Goal: Task Accomplishment & Management: Complete application form

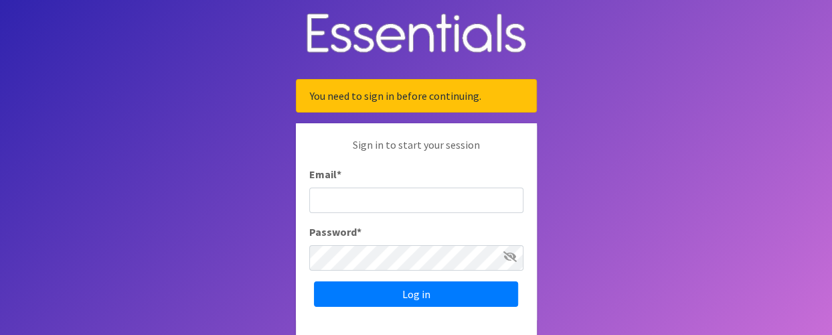
click at [341, 198] on input "Email *" at bounding box center [416, 199] width 214 height 25
type input "[EMAIL_ADDRESS][DOMAIN_NAME]"
click at [505, 256] on icon at bounding box center [509, 256] width 13 height 11
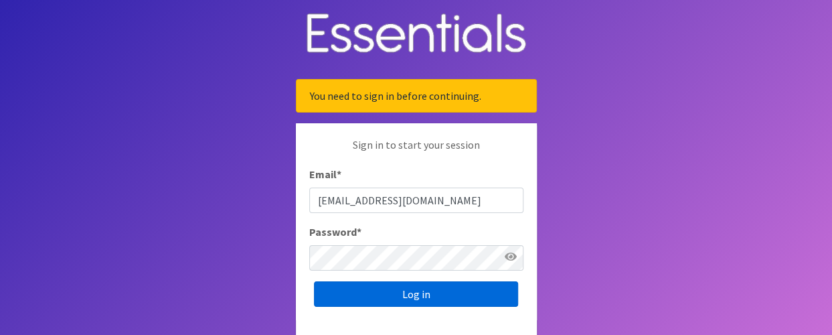
click at [407, 290] on input "Log in" at bounding box center [416, 293] width 204 height 25
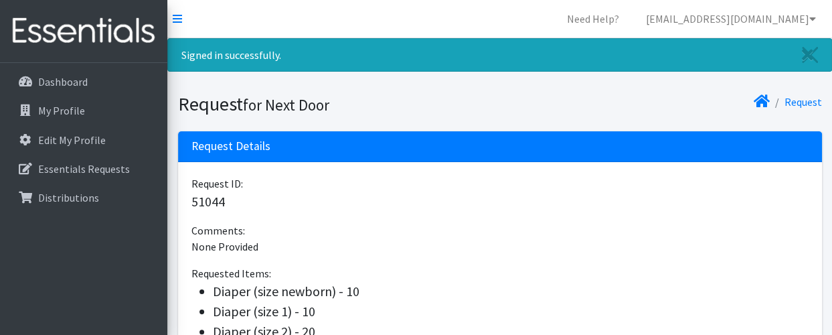
click at [171, 18] on nav "Need Help? pknox@nextdoormke.org Organization Settings My Co-Workers My Profile…" at bounding box center [499, 19] width 664 height 38
click at [177, 17] on icon at bounding box center [177, 18] width 9 height 11
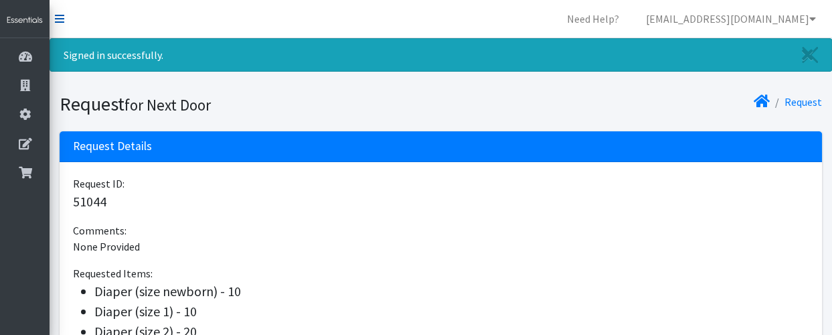
click at [56, 15] on icon at bounding box center [59, 18] width 9 height 11
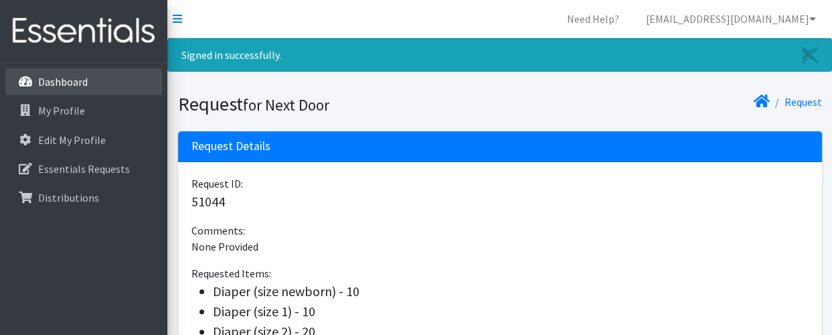
click at [66, 80] on p "Dashboard" at bounding box center [63, 81] width 50 height 13
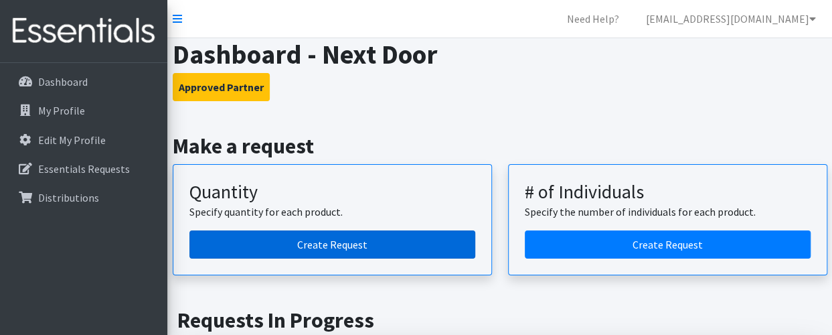
click at [335, 242] on link "Create Request" at bounding box center [332, 244] width 286 height 28
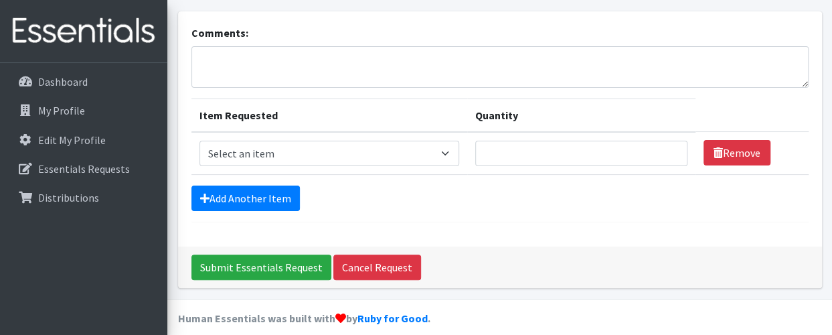
scroll to position [87, 0]
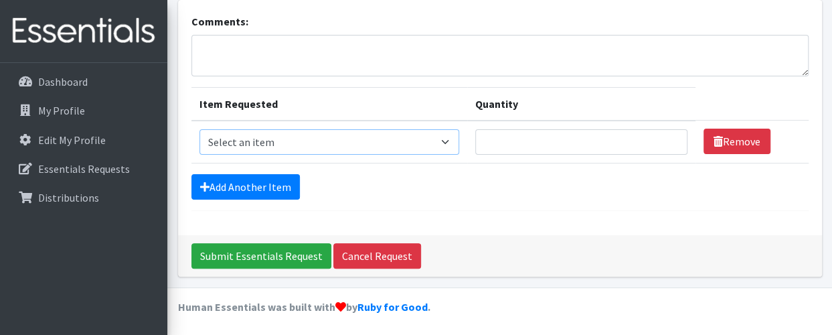
click at [449, 140] on select "Select an item Adult Briefs (Medium) Adult Briefs (XL) Adult Briefs (XS) Adult …" at bounding box center [329, 141] width 260 height 25
select select "4633"
click at [199, 129] on select "Select an item Adult Briefs (Medium) Adult Briefs (XL) Adult Briefs (XS) Adult …" at bounding box center [329, 141] width 260 height 25
click at [668, 136] on input "1" at bounding box center [581, 141] width 212 height 25
click at [668, 136] on input "2" at bounding box center [581, 141] width 212 height 25
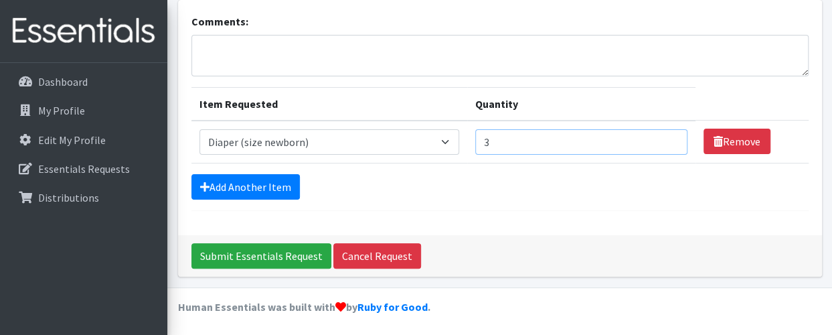
click at [668, 136] on input "3" at bounding box center [581, 141] width 212 height 25
click at [668, 136] on input "4" at bounding box center [581, 141] width 212 height 25
type input "5"
click at [668, 136] on input "5" at bounding box center [581, 141] width 212 height 25
click at [272, 180] on link "Add Another Item" at bounding box center [245, 186] width 108 height 25
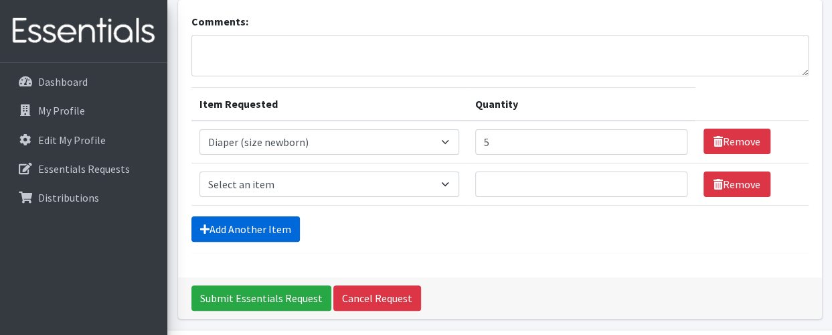
scroll to position [129, 0]
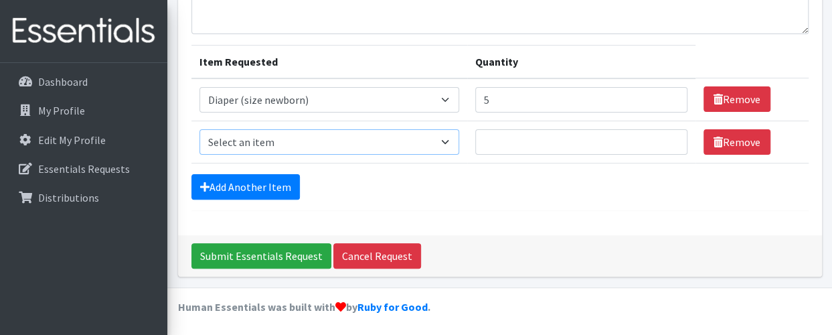
click at [289, 134] on select "Select an item Adult Briefs (Medium) Adult Briefs (XL) Adult Briefs (XS) Adult …" at bounding box center [329, 141] width 260 height 25
select select "4634"
click at [199, 129] on select "Select an item Adult Briefs (Medium) Adult Briefs (XL) Adult Briefs (XS) Adult …" at bounding box center [329, 141] width 260 height 25
click at [668, 136] on input "1" at bounding box center [581, 141] width 212 height 25
click at [668, 136] on input "2" at bounding box center [581, 141] width 212 height 25
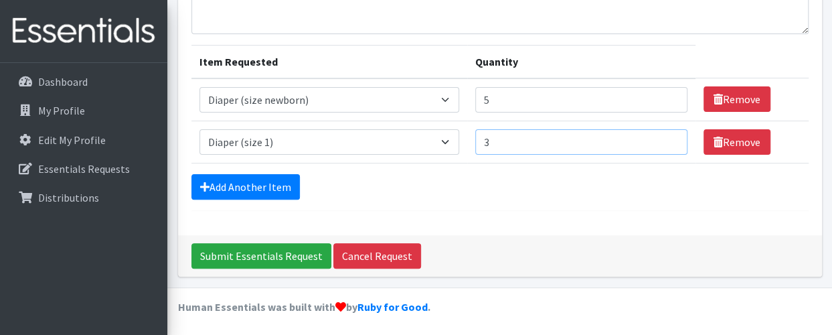
click at [668, 136] on input "3" at bounding box center [581, 141] width 212 height 25
click at [668, 136] on input "4" at bounding box center [581, 141] width 212 height 25
type input "5"
click at [668, 136] on input "5" at bounding box center [581, 141] width 212 height 25
click at [280, 179] on link "Add Another Item" at bounding box center [245, 186] width 108 height 25
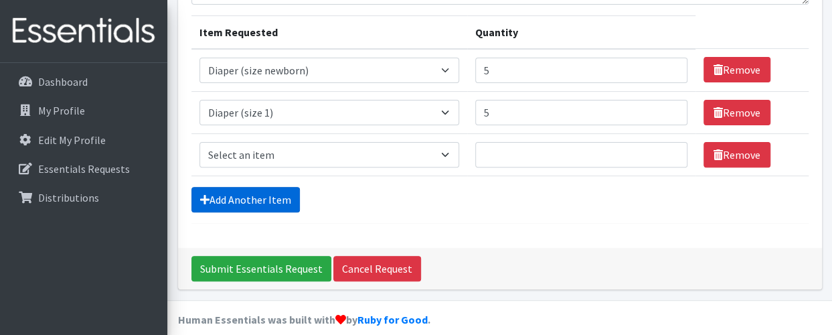
scroll to position [171, 0]
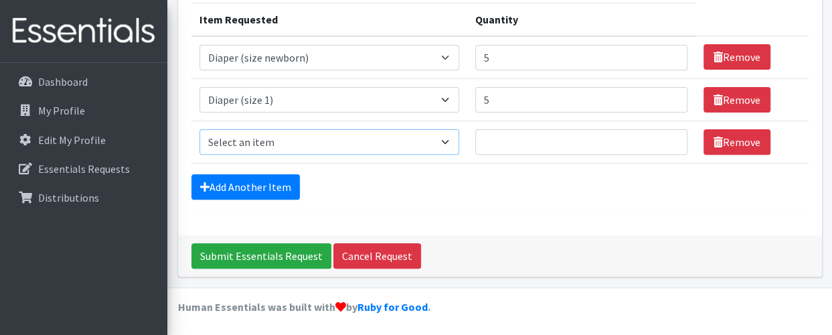
click at [284, 134] on select "Select an item Adult Briefs (Medium) Adult Briefs (XL) Adult Briefs (XS) Adult …" at bounding box center [329, 141] width 260 height 25
select select "4635"
click at [199, 129] on select "Select an item Adult Briefs (Medium) Adult Briefs (XL) Adult Briefs (XS) Adult …" at bounding box center [329, 141] width 260 height 25
click at [667, 137] on input "1" at bounding box center [581, 141] width 212 height 25
click at [667, 137] on input "2" at bounding box center [581, 141] width 212 height 25
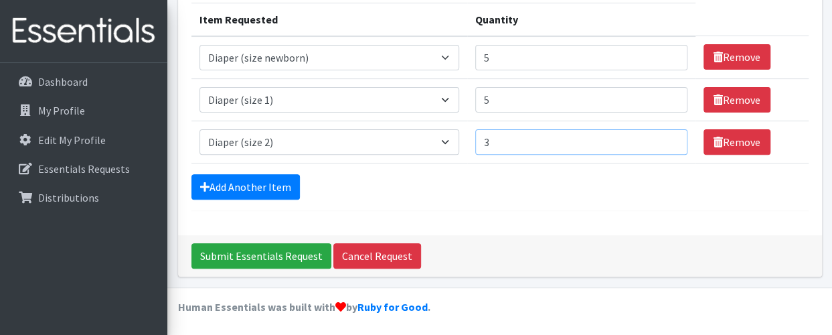
click at [667, 137] on input "3" at bounding box center [581, 141] width 212 height 25
click at [667, 137] on input "4" at bounding box center [581, 141] width 212 height 25
type input "5"
click at [667, 137] on input "5" at bounding box center [581, 141] width 212 height 25
click at [277, 181] on link "Add Another Item" at bounding box center [245, 186] width 108 height 25
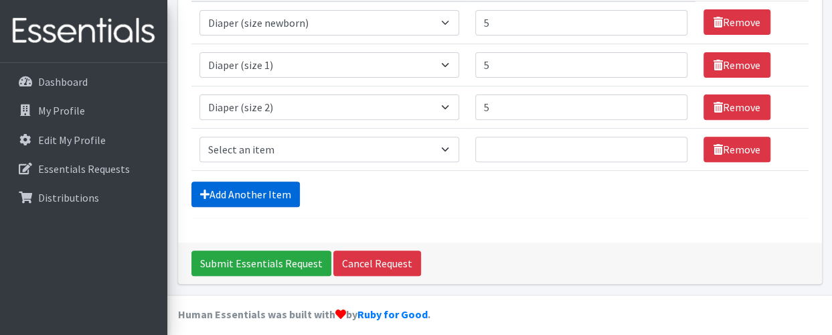
scroll to position [213, 0]
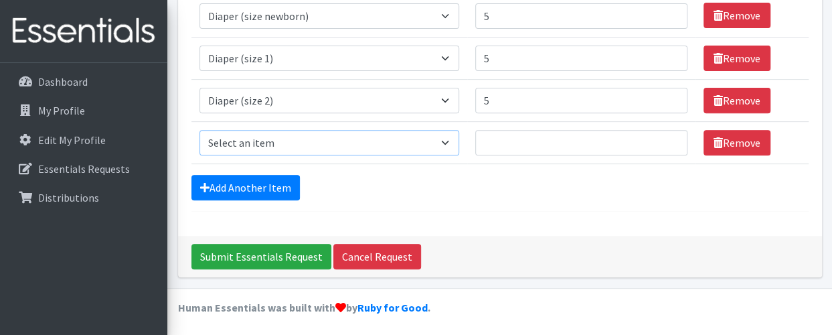
click at [276, 133] on select "Select an item Adult Briefs (Medium) Adult Briefs (XL) Adult Briefs (XS) Adult …" at bounding box center [329, 142] width 260 height 25
select select "4644"
click at [199, 130] on select "Select an item Adult Briefs (Medium) Adult Briefs (XL) Adult Briefs (XS) Adult …" at bounding box center [329, 142] width 260 height 25
click at [668, 136] on input "1" at bounding box center [581, 142] width 212 height 25
click at [668, 136] on input "2" at bounding box center [581, 142] width 212 height 25
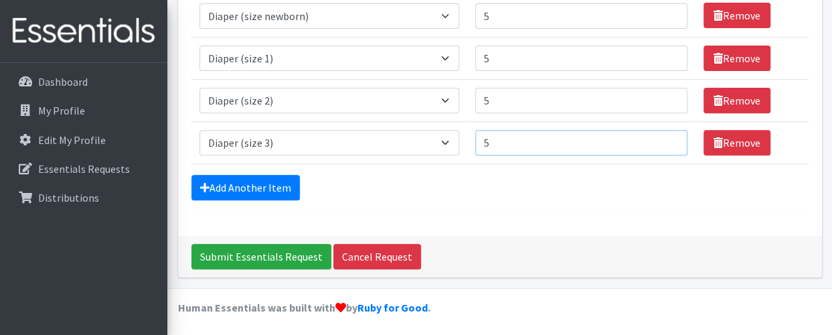
click at [668, 136] on input "5" at bounding box center [581, 142] width 212 height 25
click at [668, 136] on input "6" at bounding box center [581, 142] width 212 height 25
click at [668, 136] on input "7" at bounding box center [581, 142] width 212 height 25
click at [668, 136] on input "8" at bounding box center [581, 142] width 212 height 25
click at [668, 136] on input "9" at bounding box center [581, 142] width 212 height 25
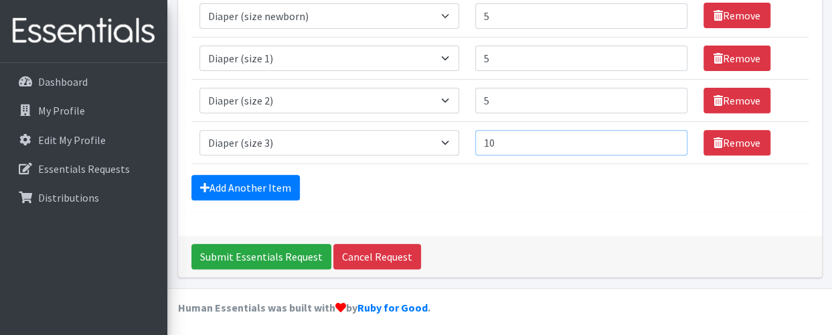
type input "10"
click at [668, 136] on input "10" at bounding box center [581, 142] width 212 height 25
click at [265, 188] on link "Add Another Item" at bounding box center [245, 187] width 108 height 25
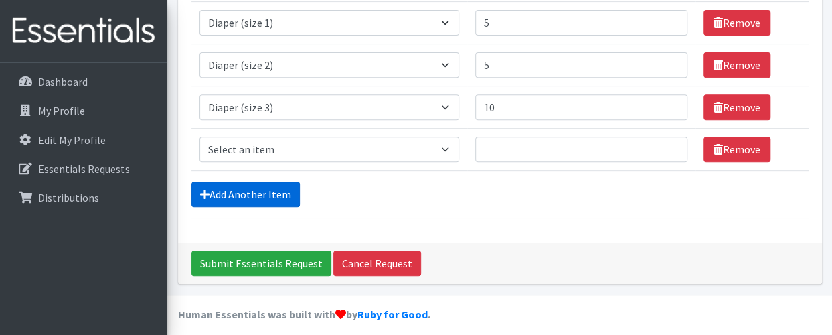
scroll to position [255, 0]
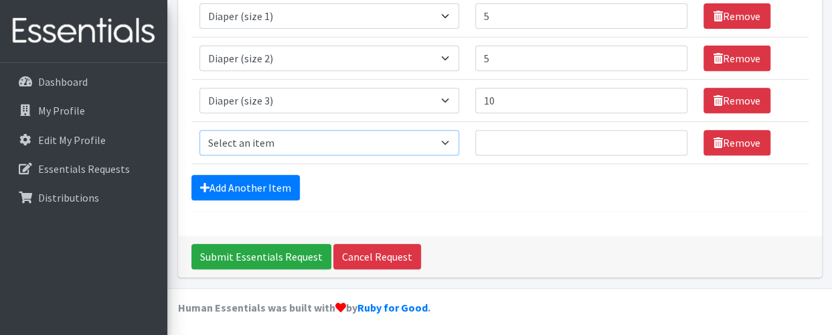
click at [257, 140] on select "Select an item Adult Briefs (Medium) Adult Briefs (XL) Adult Briefs (XS) Adult …" at bounding box center [329, 142] width 260 height 25
select select "4645"
click at [199, 130] on select "Select an item Adult Briefs (Medium) Adult Briefs (XL) Adult Briefs (XS) Adult …" at bounding box center [329, 142] width 260 height 25
click at [670, 137] on input "46" at bounding box center [581, 142] width 212 height 25
click at [670, 137] on input "47" at bounding box center [581, 142] width 212 height 25
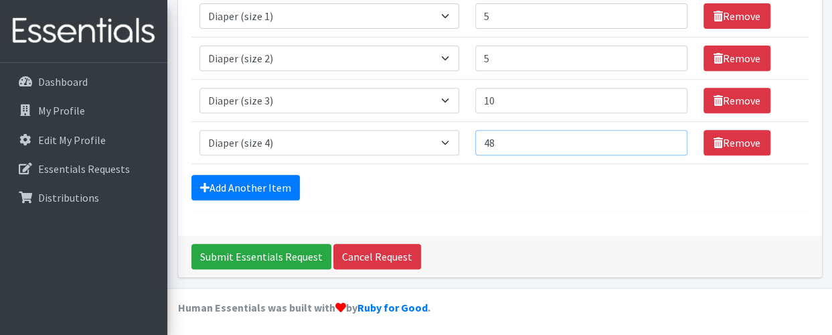
click at [670, 137] on input "48" at bounding box center [581, 142] width 212 height 25
click at [670, 137] on input "49" at bounding box center [581, 142] width 212 height 25
type input "50"
click at [670, 137] on input "50" at bounding box center [581, 142] width 212 height 25
click at [248, 183] on link "Add Another Item" at bounding box center [245, 187] width 108 height 25
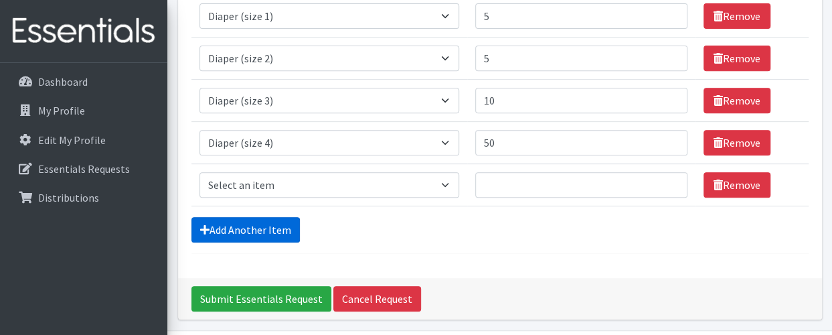
scroll to position [297, 0]
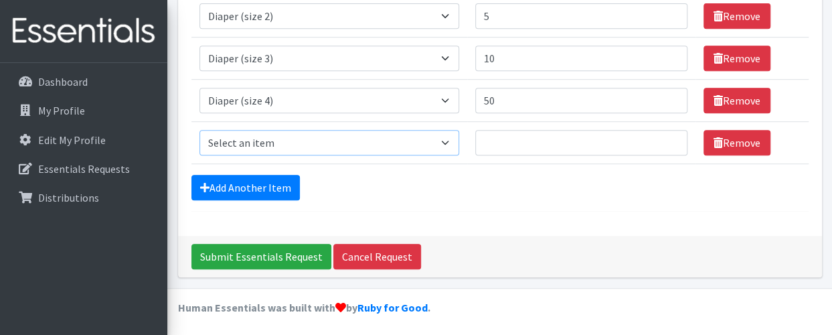
click at [252, 137] on select "Select an item Adult Briefs (Medium) Adult Briefs (XL) Adult Briefs (XS) Adult …" at bounding box center [329, 142] width 260 height 25
select select "4646"
click at [199, 130] on select "Select an item Adult Briefs (Medium) Adult Briefs (XL) Adult Briefs (XS) Adult …" at bounding box center [329, 142] width 260 height 25
click at [671, 136] on input "79" at bounding box center [581, 142] width 212 height 25
click at [668, 144] on input "78" at bounding box center [581, 142] width 212 height 25
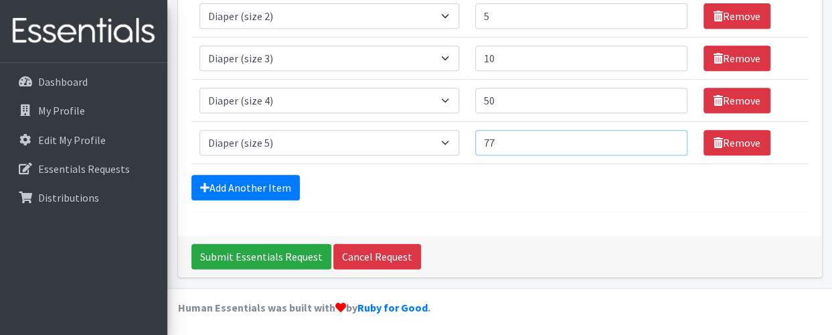
click at [668, 144] on input "77" at bounding box center [581, 142] width 212 height 25
click at [668, 144] on input "76" at bounding box center [581, 142] width 212 height 25
type input "75"
click at [668, 144] on input "75" at bounding box center [581, 142] width 212 height 25
click at [238, 185] on link "Add Another Item" at bounding box center [245, 187] width 108 height 25
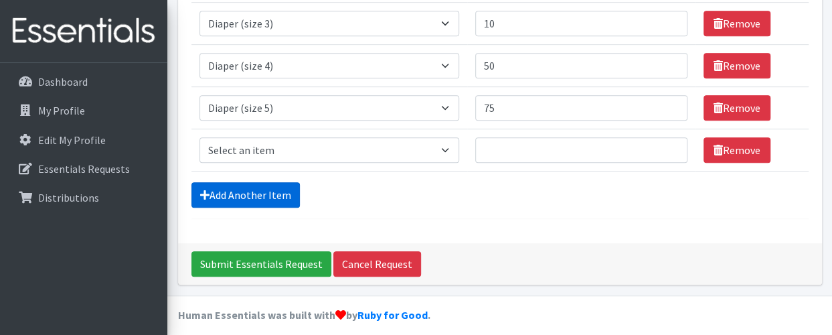
scroll to position [339, 0]
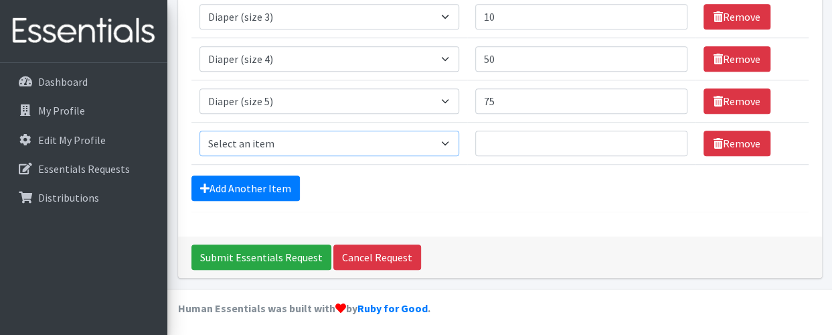
click at [245, 137] on select "Select an item Adult Briefs (Medium) Adult Briefs (XL) Adult Briefs (XS) Adult …" at bounding box center [329, 142] width 260 height 25
select select "4649"
click at [199, 130] on select "Select an item Adult Briefs (Medium) Adult Briefs (XL) Adult Briefs (XS) Adult …" at bounding box center [329, 142] width 260 height 25
drag, startPoint x: 667, startPoint y: 137, endPoint x: 674, endPoint y: 132, distance: 8.7
click at [674, 133] on input "100" at bounding box center [581, 142] width 212 height 25
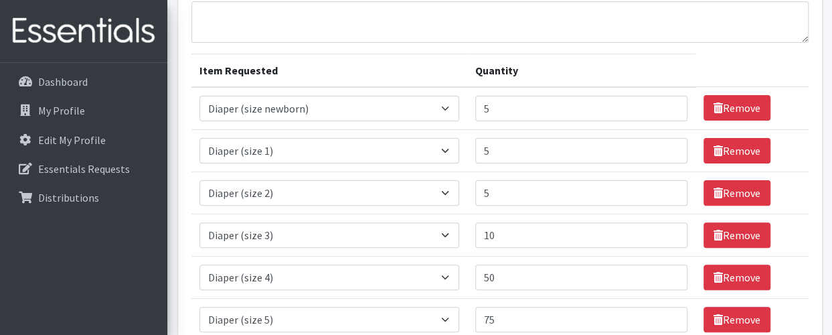
scroll to position [272, 0]
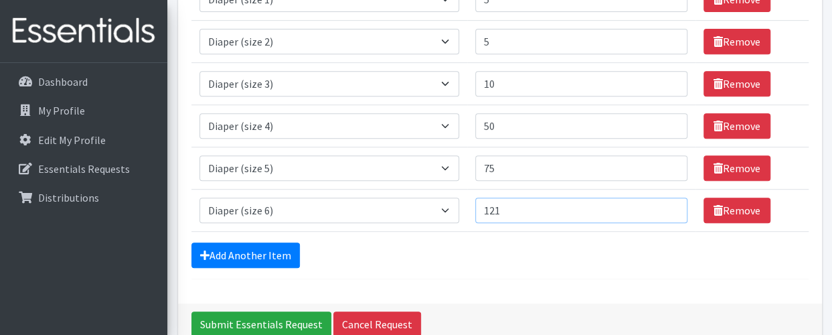
click at [668, 202] on input "121" at bounding box center [581, 209] width 212 height 25
click at [668, 202] on input "122" at bounding box center [581, 209] width 212 height 25
click at [668, 202] on input "123" at bounding box center [581, 209] width 212 height 25
click at [668, 202] on input "124" at bounding box center [581, 209] width 212 height 25
type input "125"
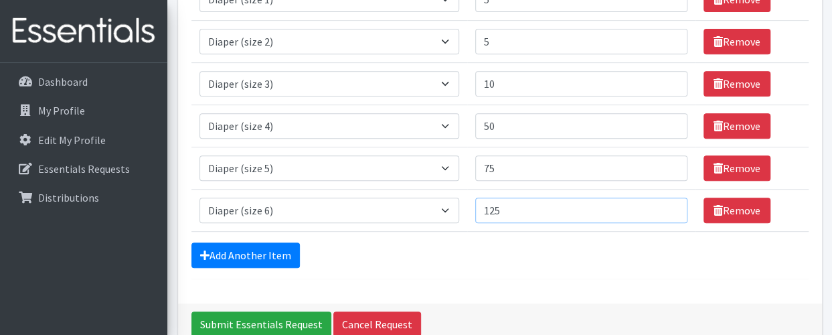
click at [668, 202] on input "125" at bounding box center [581, 209] width 212 height 25
click at [247, 251] on link "Add Another Item" at bounding box center [245, 254] width 108 height 25
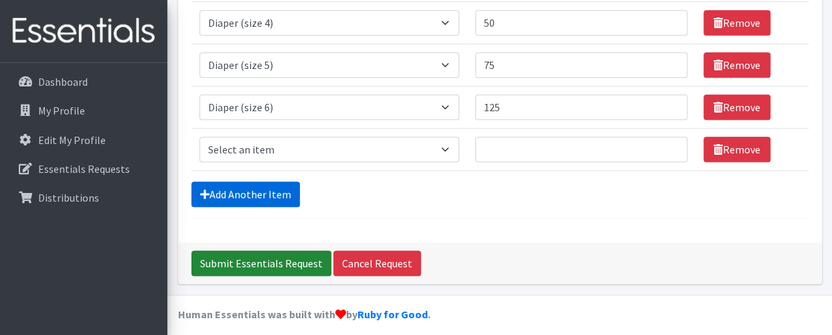
scroll to position [381, 0]
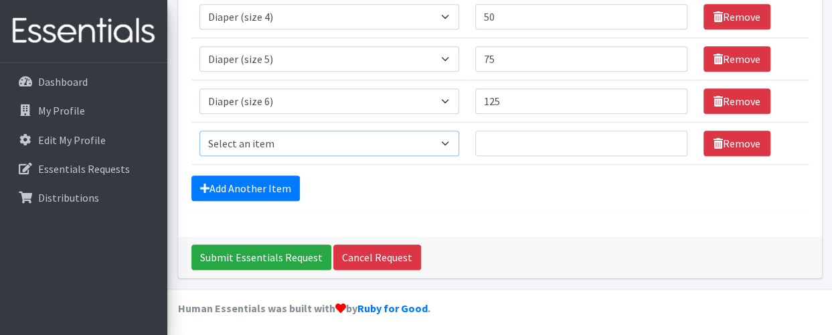
click at [252, 141] on select "Select an item Adult Briefs (Medium) Adult Briefs (XL) Adult Briefs (XS) Adult …" at bounding box center [329, 142] width 260 height 25
select select "4665"
click at [199, 130] on select "Select an item Adult Briefs (Medium) Adult Briefs (XL) Adult Briefs (XS) Adult …" at bounding box center [329, 142] width 260 height 25
click at [669, 136] on input "198" at bounding box center [581, 142] width 212 height 25
click at [669, 136] on input "199" at bounding box center [581, 142] width 212 height 25
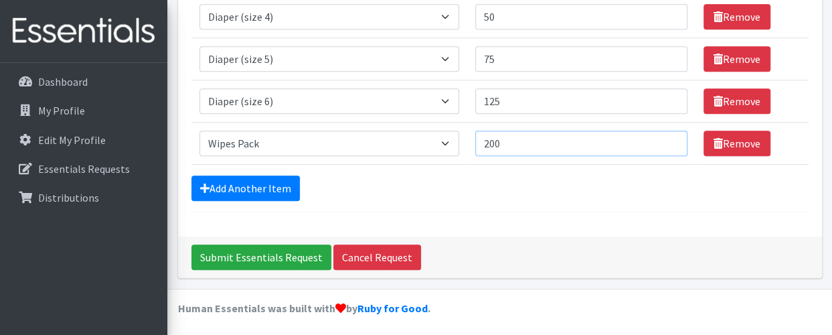
type input "200"
click at [669, 136] on input "200" at bounding box center [581, 142] width 212 height 25
click at [245, 179] on link "Add Another Item" at bounding box center [245, 187] width 108 height 25
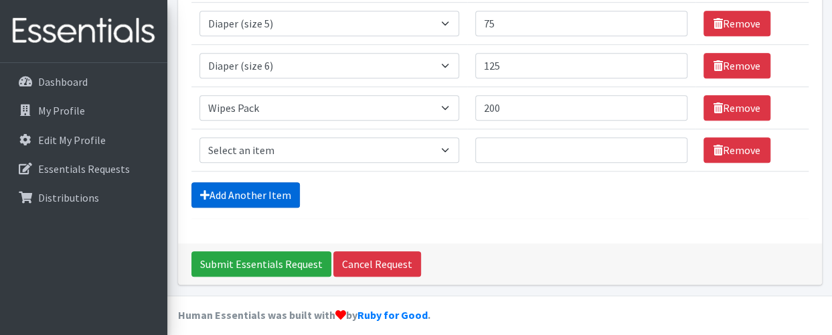
scroll to position [423, 0]
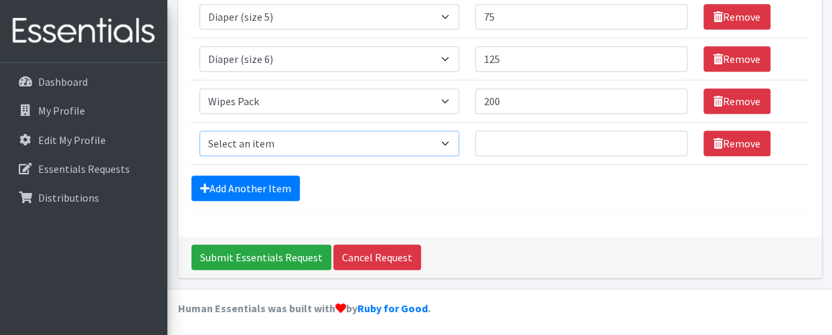
click at [250, 137] on select "Select an item Adult Briefs (Medium) Adult Briefs (XL) Adult Briefs (XS) Adult …" at bounding box center [329, 142] width 260 height 25
select select "12686"
click at [199, 130] on select "Select an item Adult Briefs (Medium) Adult Briefs (XL) Adult Briefs (XS) Adult …" at bounding box center [329, 142] width 260 height 25
click at [668, 137] on input "48" at bounding box center [581, 142] width 212 height 25
click at [668, 134] on input "49" at bounding box center [581, 142] width 212 height 25
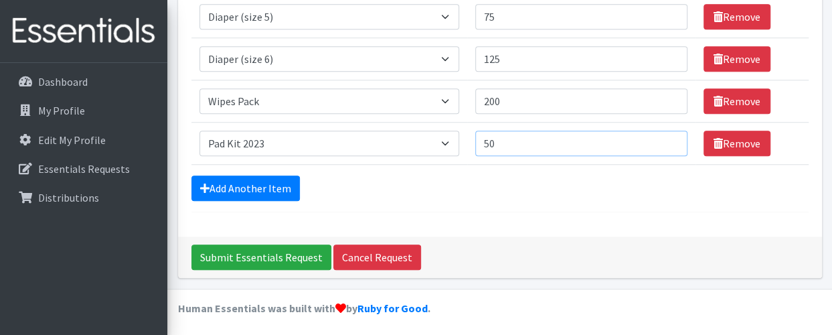
type input "50"
click at [668, 134] on input "50" at bounding box center [581, 142] width 212 height 25
click at [229, 182] on link "Add Another Item" at bounding box center [245, 187] width 108 height 25
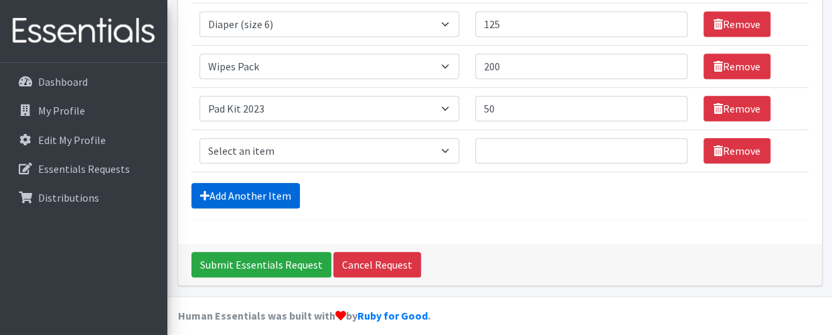
scroll to position [464, 0]
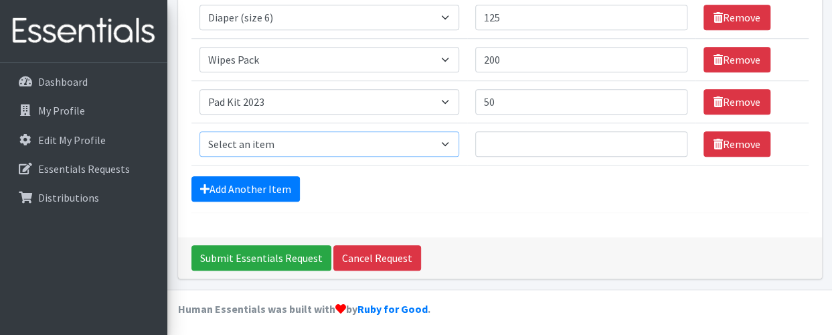
click at [260, 144] on select "Select an item Adult Briefs (Medium) Adult Briefs (XL) Adult Briefs (XS) Adult …" at bounding box center [329, 143] width 260 height 25
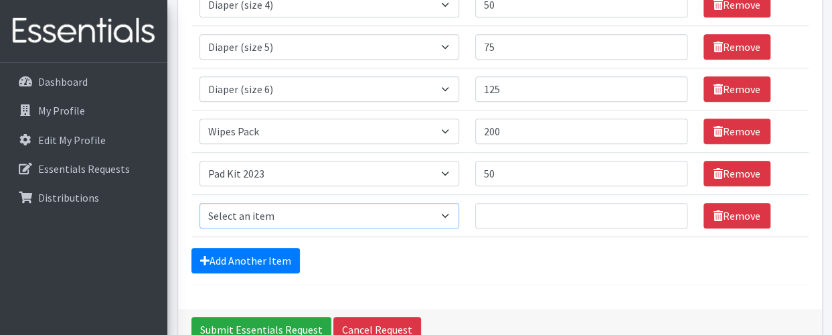
scroll to position [331, 0]
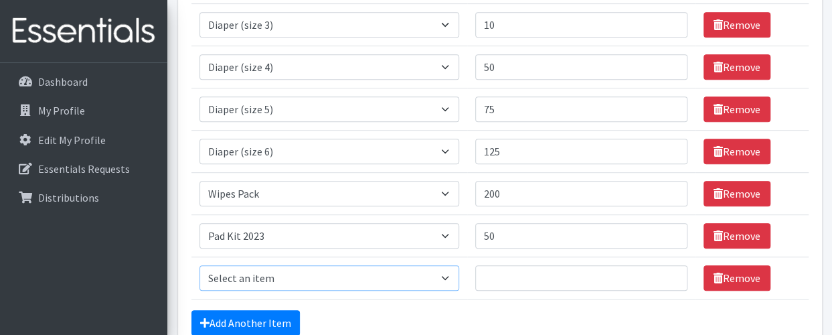
click at [266, 271] on select "Select an item Adult Briefs (Medium) Adult Briefs (XL) Adult Briefs (XS) Adult …" at bounding box center [329, 277] width 260 height 25
select select "5866"
click at [199, 265] on select "Select an item Adult Briefs (Medium) Adult Briefs (XL) Adult Briefs (XS) Adult …" at bounding box center [329, 277] width 260 height 25
click at [668, 270] on input "21" at bounding box center [581, 277] width 212 height 25
type input "20"
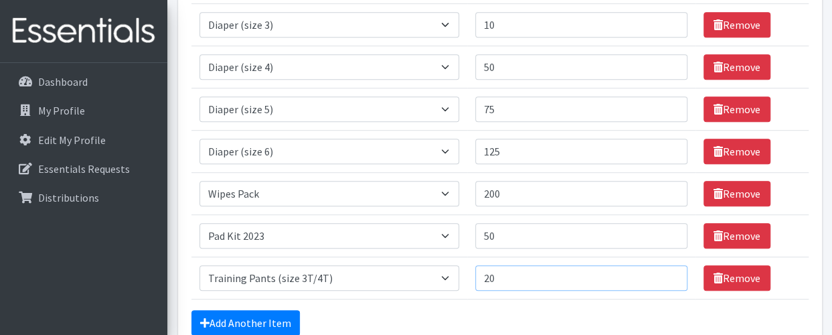
click at [667, 278] on input "20" at bounding box center [581, 277] width 212 height 25
click at [255, 315] on link "Add Another Item" at bounding box center [245, 322] width 108 height 25
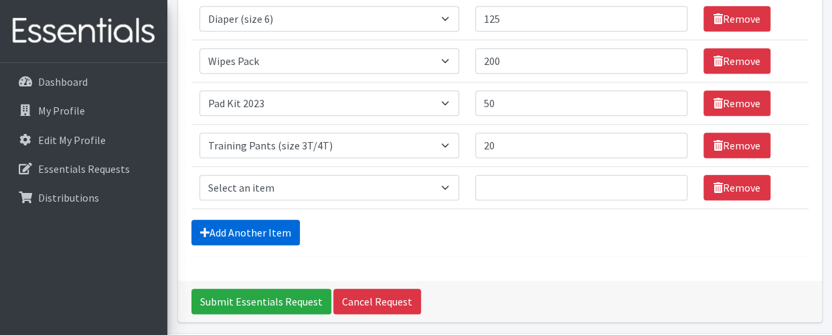
scroll to position [507, 0]
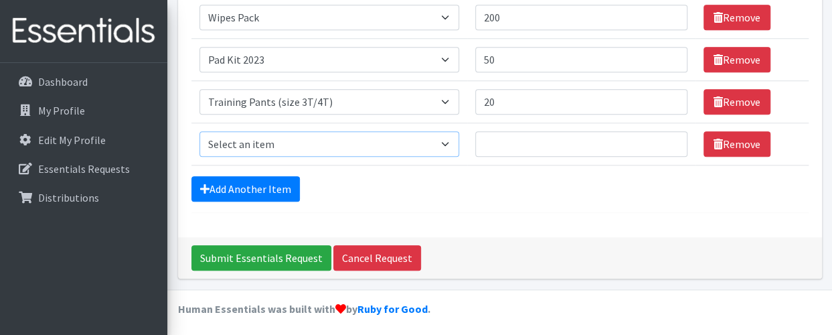
click at [240, 144] on select "Select an item Adult Briefs (Medium) Adult Briefs (XL) Adult Briefs (XS) Adult …" at bounding box center [329, 143] width 260 height 25
select select "5867"
click at [199, 131] on select "Select an item Adult Briefs (Medium) Adult Briefs (XL) Adult Briefs (XS) Adult …" at bounding box center [329, 143] width 260 height 25
click at [668, 136] on input "17" at bounding box center [581, 143] width 212 height 25
click at [668, 137] on input "18" at bounding box center [581, 143] width 212 height 25
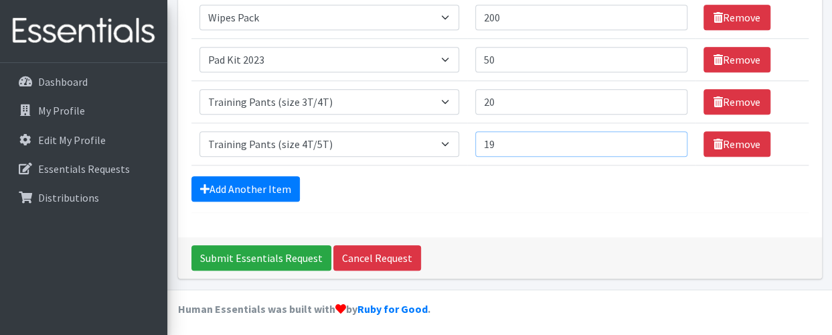
click at [667, 137] on input "19" at bounding box center [581, 143] width 212 height 25
type input "20"
click at [667, 138] on input "20" at bounding box center [581, 143] width 212 height 25
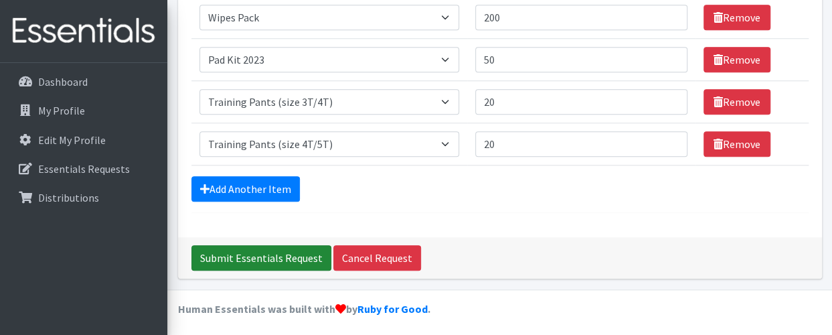
click at [273, 252] on input "Submit Essentials Request" at bounding box center [261, 257] width 140 height 25
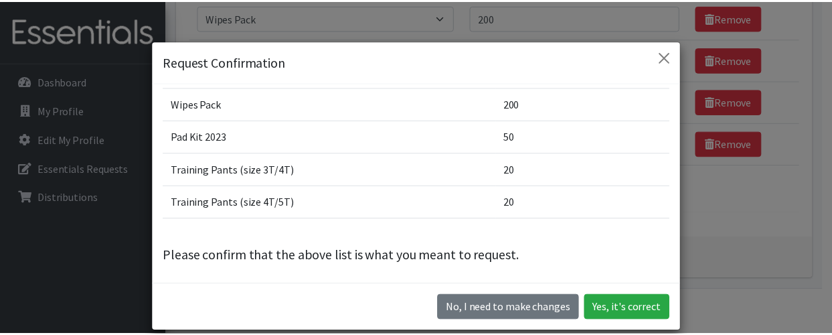
scroll to position [270, 0]
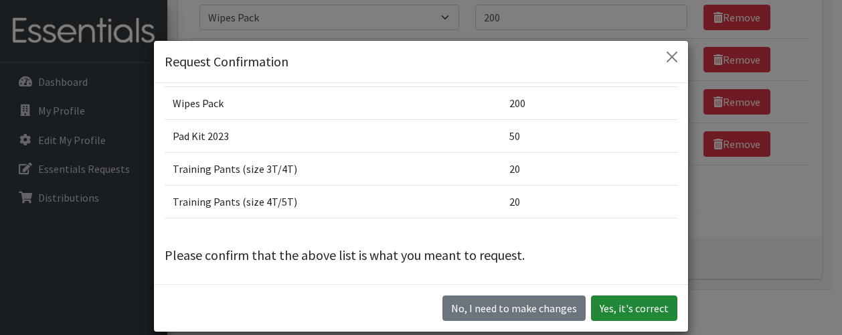
click at [627, 310] on button "Yes, it's correct" at bounding box center [634, 307] width 86 height 25
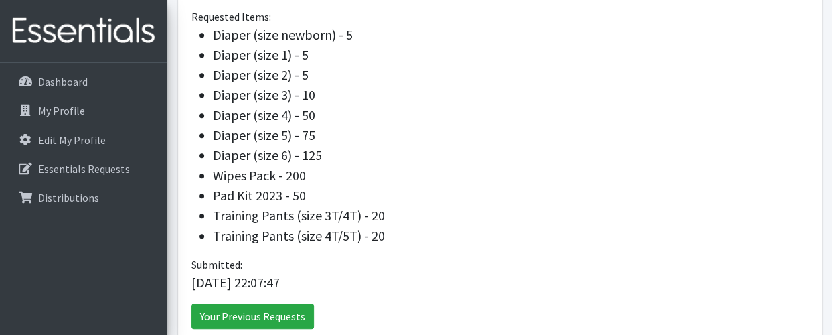
scroll to position [499, 0]
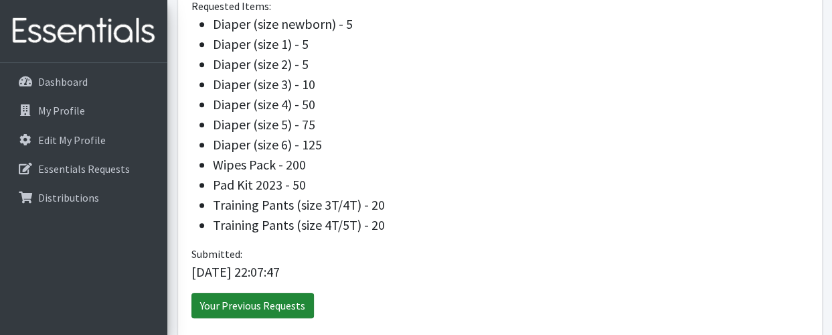
click at [270, 302] on link "Your Previous Requests" at bounding box center [252, 304] width 122 height 25
